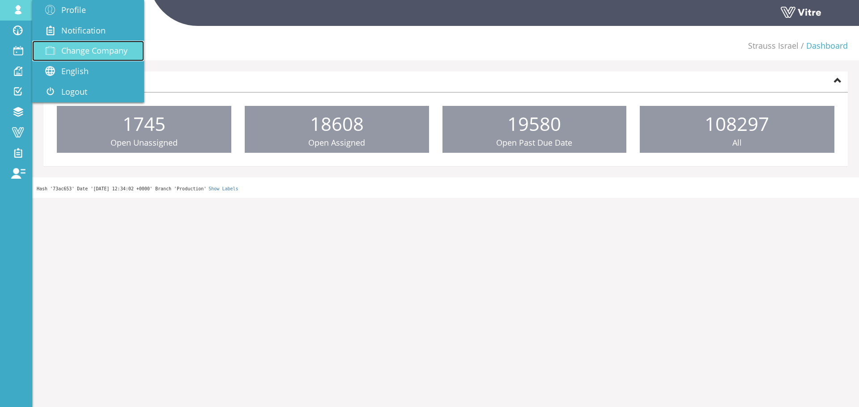
click at [98, 44] on link "Change Company" at bounding box center [88, 51] width 112 height 21
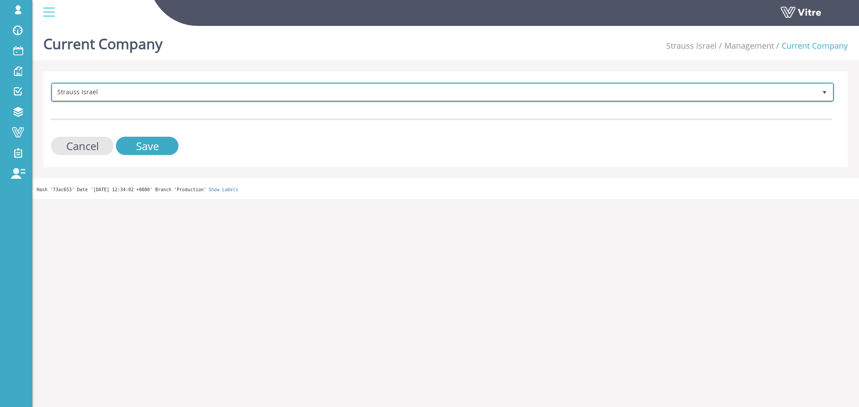
click at [110, 89] on span "Strauss Israel" at bounding box center [434, 92] width 764 height 16
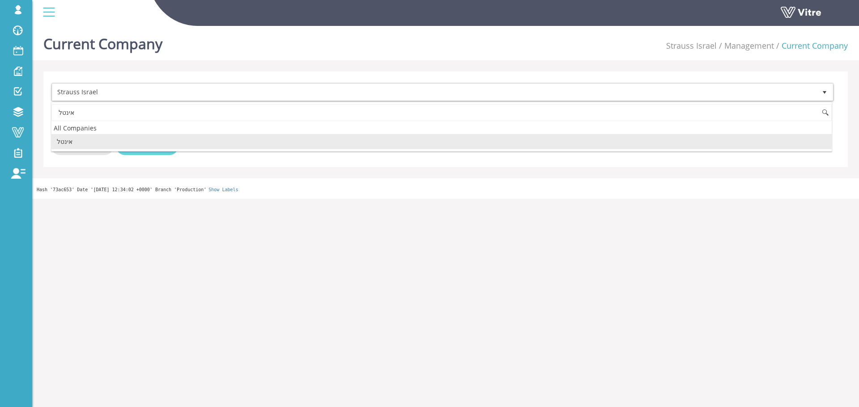
drag, startPoint x: 102, startPoint y: 137, endPoint x: 121, endPoint y: 142, distance: 19.0
click at [103, 137] on li "אינטל" at bounding box center [441, 141] width 780 height 15
type input "אינטל"
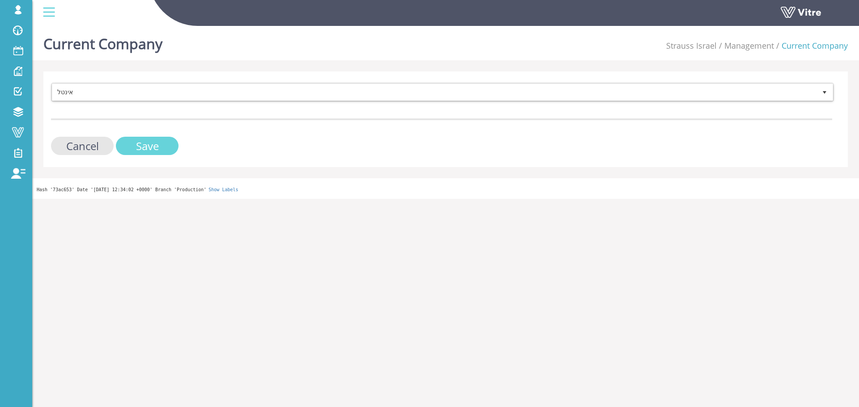
drag, startPoint x: 131, startPoint y: 144, endPoint x: 127, endPoint y: 147, distance: 4.8
click at [131, 144] on input "Save" at bounding box center [147, 146] width 63 height 18
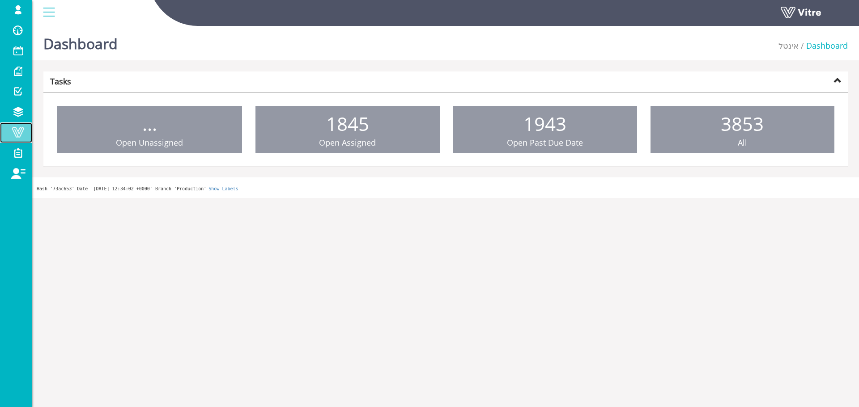
drag, startPoint x: 0, startPoint y: 0, endPoint x: 11, endPoint y: 131, distance: 131.9
